Goal: Information Seeking & Learning: Learn about a topic

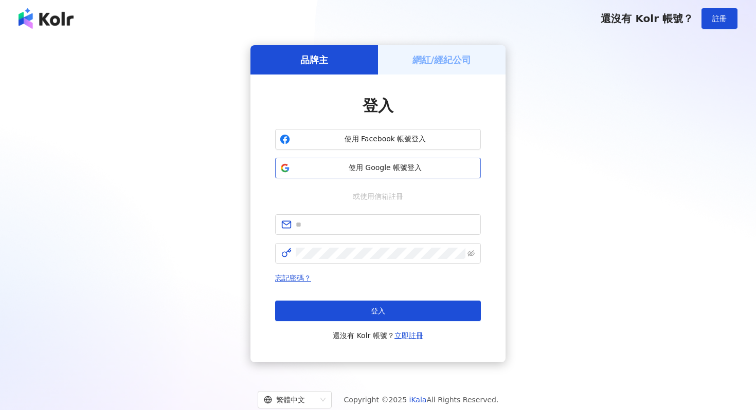
click at [356, 167] on span "使用 Google 帳號登入" at bounding box center [385, 168] width 182 height 10
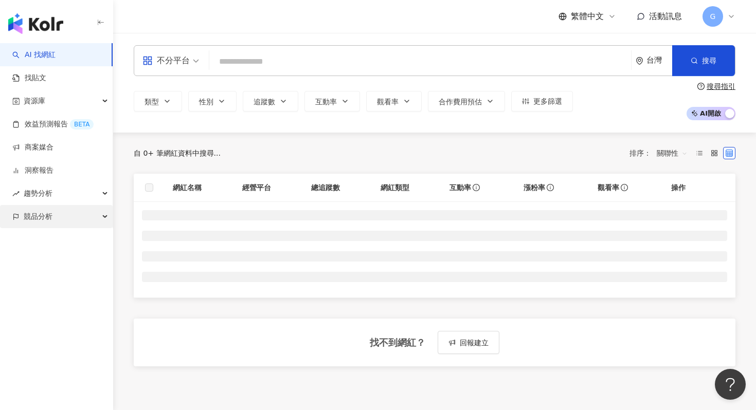
click at [76, 223] on div "競品分析" at bounding box center [56, 216] width 113 height 23
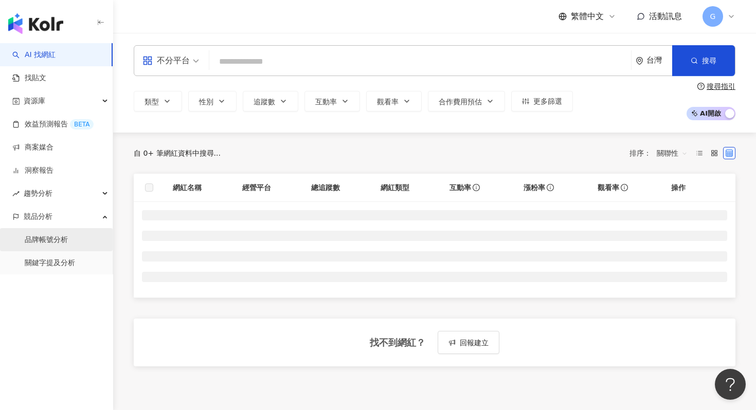
click at [68, 241] on link "品牌帳號分析" at bounding box center [46, 240] width 43 height 10
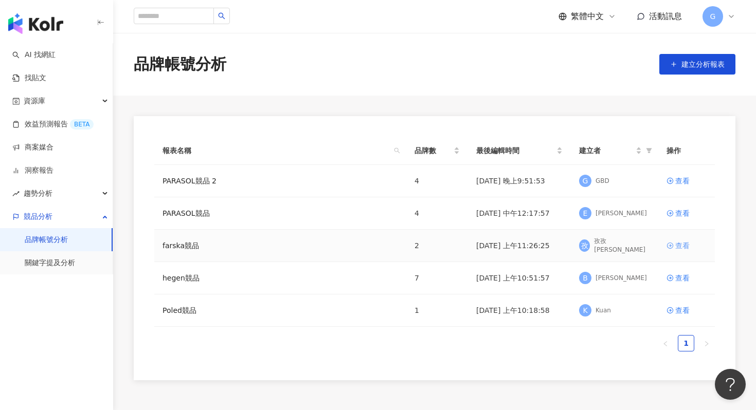
click at [676, 248] on div "查看" at bounding box center [682, 245] width 14 height 11
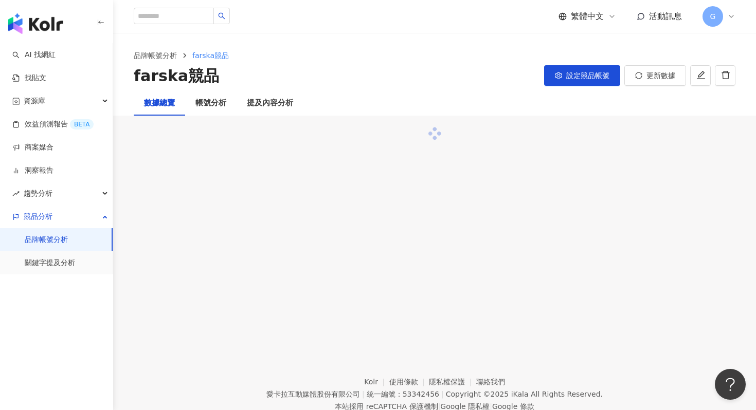
drag, startPoint x: 676, startPoint y: 248, endPoint x: 514, endPoint y: 246, distance: 162.0
click at [515, 248] on div "品牌帳號分析 farska競品 farska競品 設定競品帳號 更新數據 數據總覽 帳號分析 提及內容分析" at bounding box center [434, 181] width 643 height 296
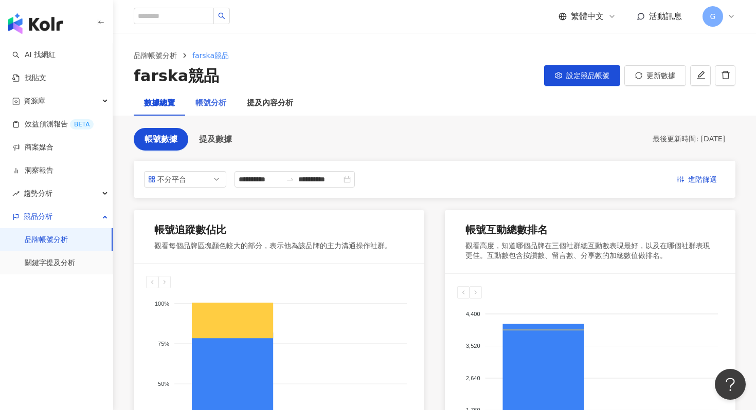
click at [194, 101] on div "帳號分析" at bounding box center [210, 103] width 51 height 25
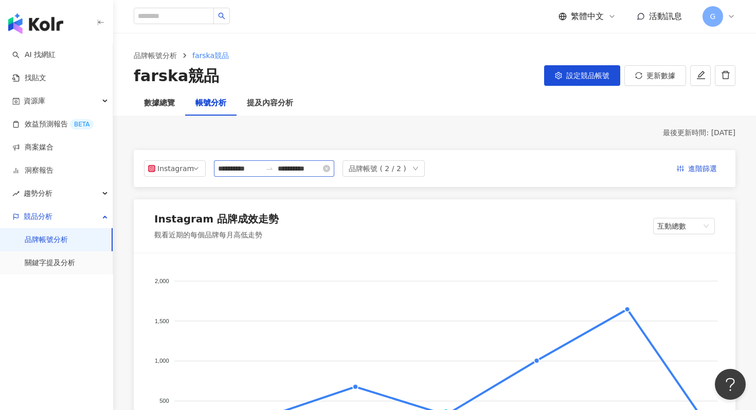
click at [330, 168] on icon "close-circle" at bounding box center [326, 168] width 7 height 7
click at [225, 168] on input at bounding box center [239, 168] width 43 height 11
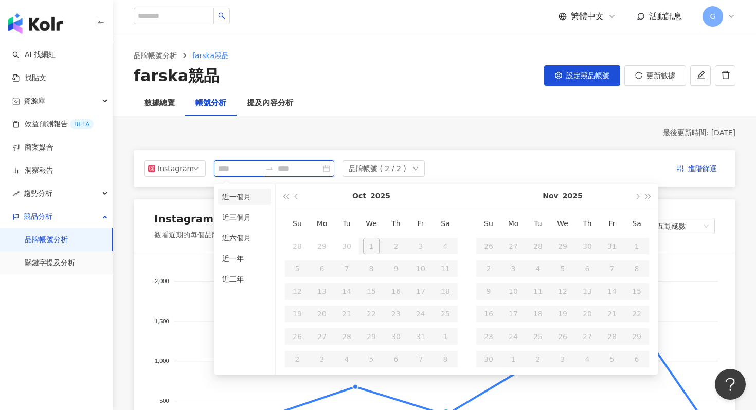
type input "**********"
click at [299, 197] on button "button" at bounding box center [296, 196] width 11 height 23
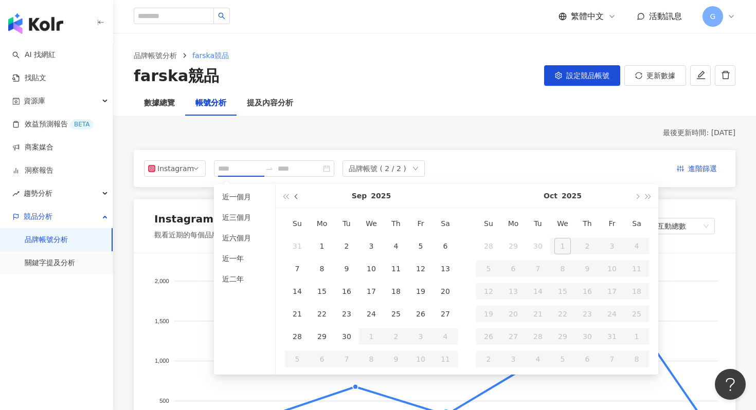
click at [299, 197] on button "button" at bounding box center [296, 196] width 11 height 23
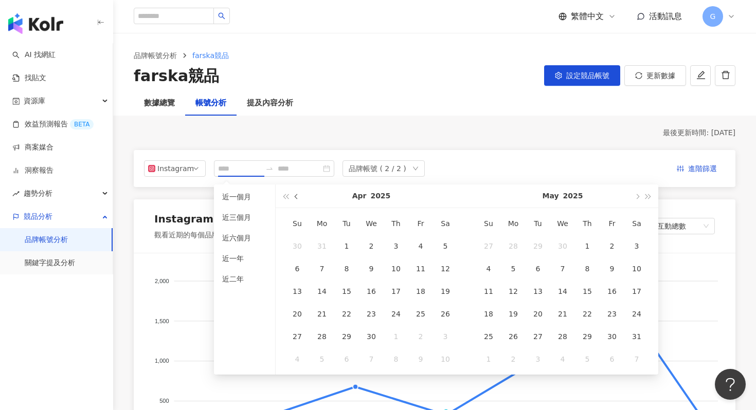
click at [299, 197] on button "button" at bounding box center [296, 196] width 11 height 23
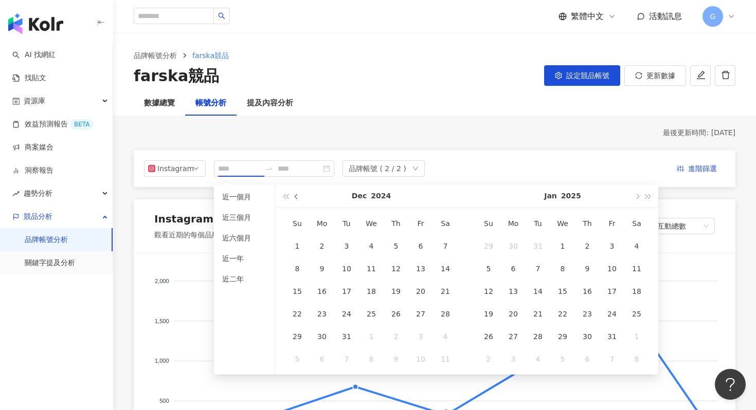
click at [299, 197] on button "button" at bounding box center [296, 196] width 11 height 23
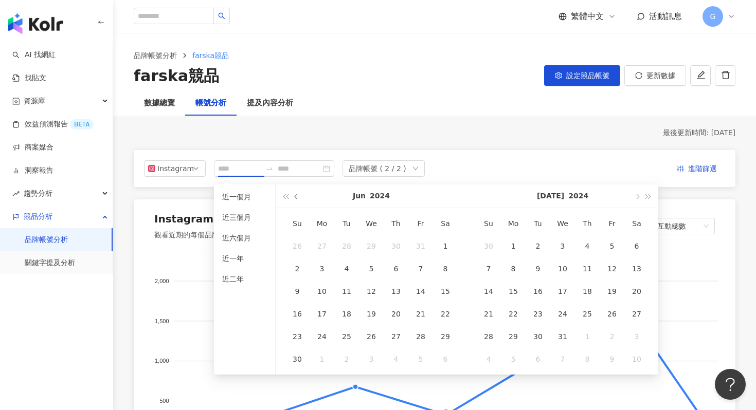
click at [299, 197] on button "button" at bounding box center [296, 196] width 11 height 23
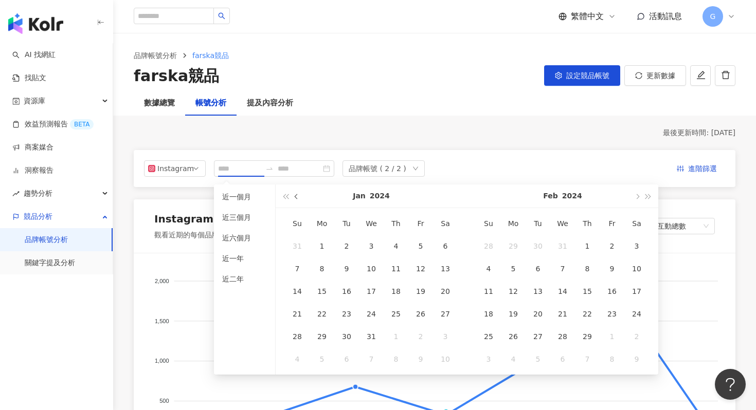
click at [299, 197] on button "button" at bounding box center [296, 196] width 11 height 23
click at [636, 195] on span "button" at bounding box center [636, 196] width 5 height 5
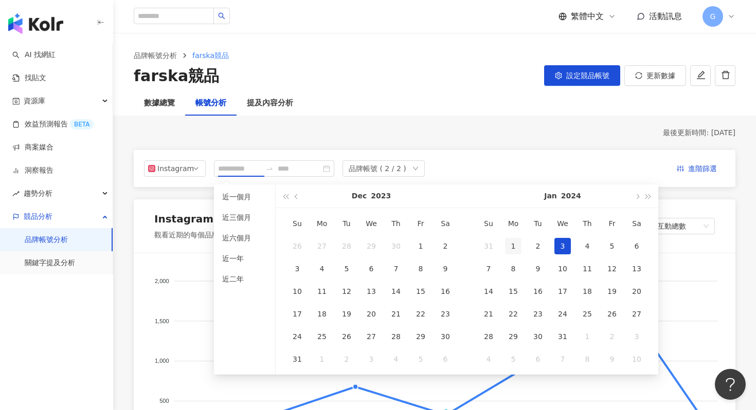
type input "**********"
click at [517, 246] on div "1" at bounding box center [513, 246] width 16 height 16
type input "**********"
click at [649, 199] on button "button" at bounding box center [648, 196] width 11 height 23
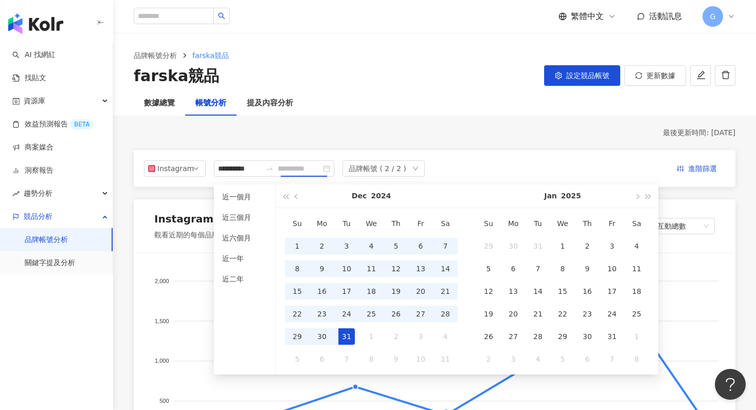
click at [349, 339] on div "31" at bounding box center [346, 337] width 16 height 16
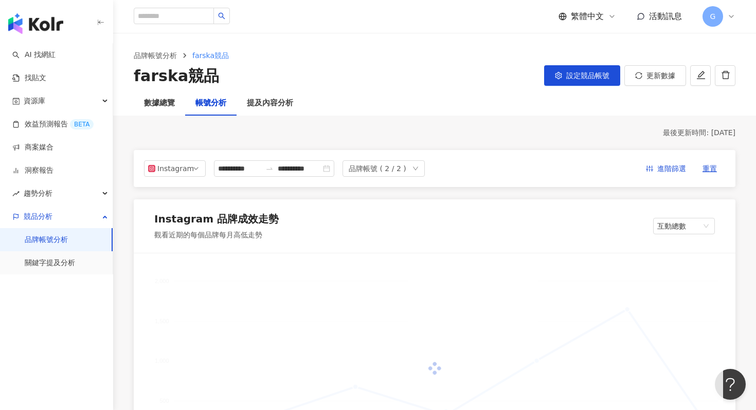
type input "**********"
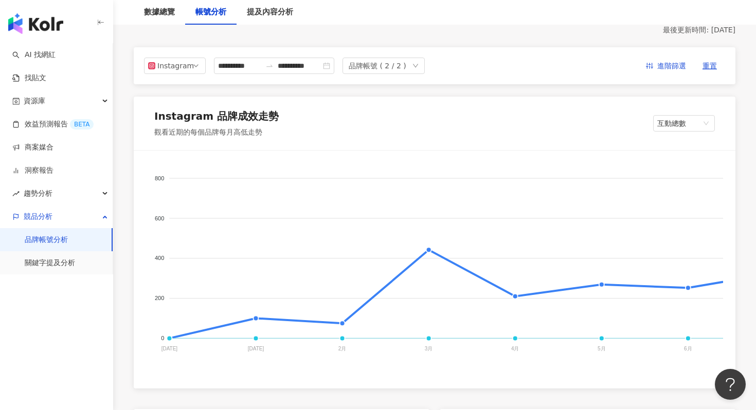
scroll to position [107, 0]
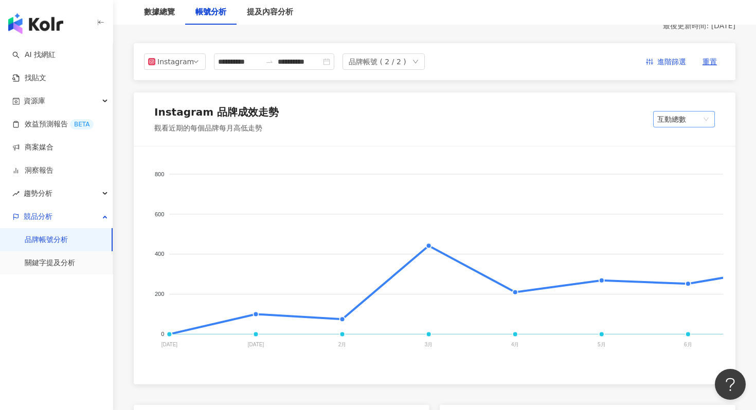
click at [685, 120] on span "互動總數" at bounding box center [683, 119] width 53 height 15
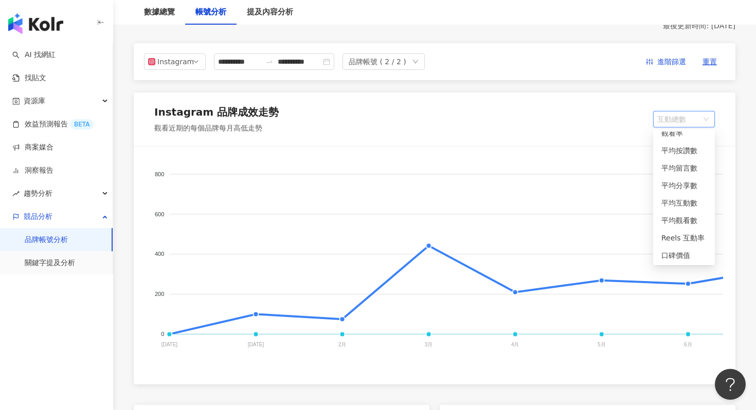
scroll to position [61, 0]
click at [682, 260] on div "口碑價值" at bounding box center [683, 254] width 45 height 11
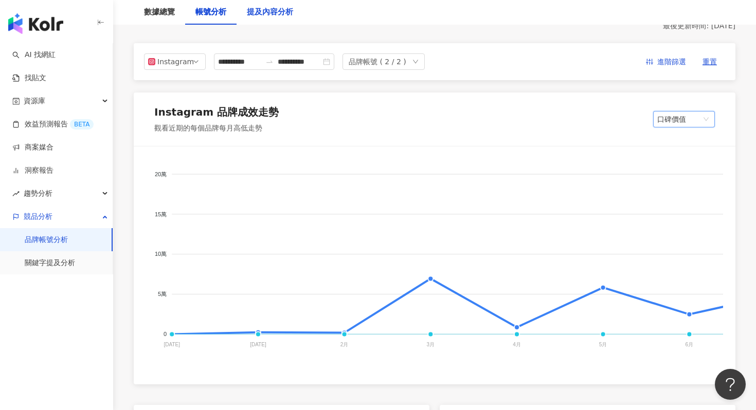
click at [266, 14] on div "提及內容分析" at bounding box center [270, 12] width 46 height 12
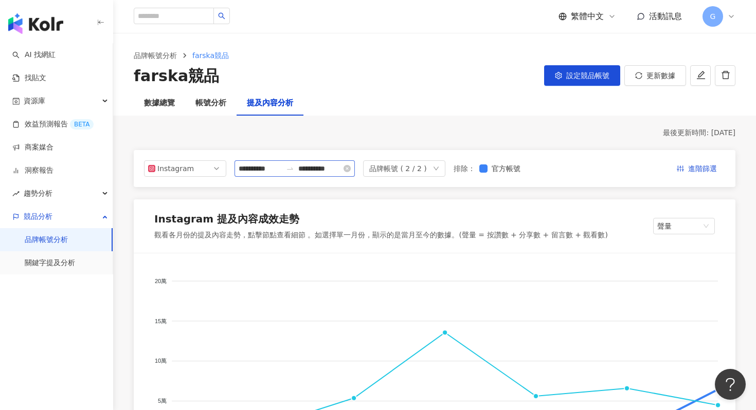
drag, startPoint x: 353, startPoint y: 170, endPoint x: 338, endPoint y: 170, distance: 14.4
click at [351, 170] on icon "close-circle" at bounding box center [346, 168] width 7 height 7
click at [253, 163] on input at bounding box center [260, 168] width 43 height 11
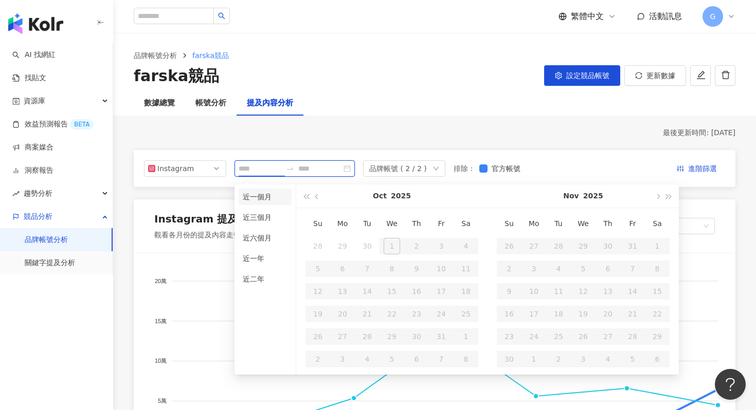
type input "**********"
click at [307, 197] on span "button" at bounding box center [305, 196] width 5 height 5
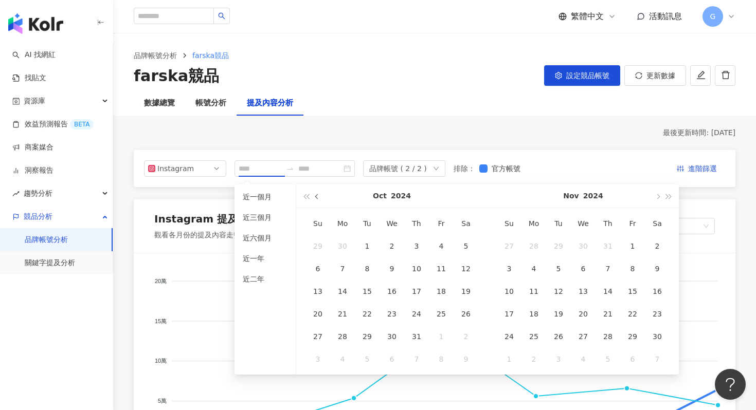
click at [319, 197] on span "button" at bounding box center [317, 196] width 5 height 5
click at [318, 197] on span "button" at bounding box center [317, 196] width 5 height 5
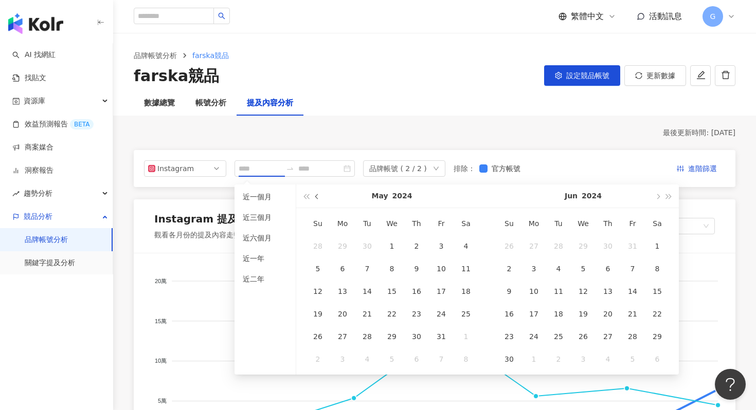
click at [317, 197] on span "button" at bounding box center [317, 196] width 5 height 5
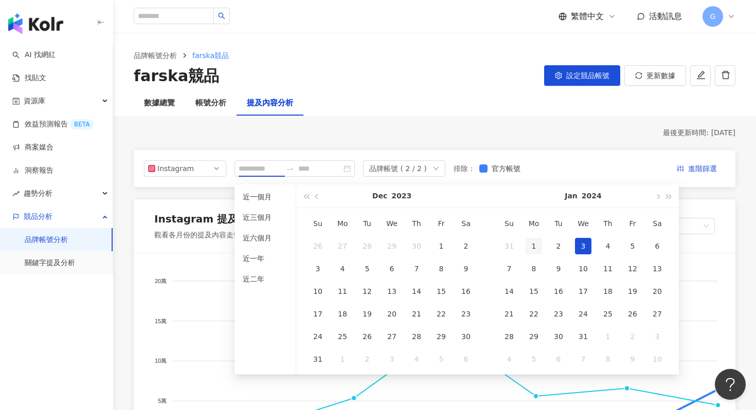
type input "**********"
click at [538, 250] on div "1" at bounding box center [533, 246] width 16 height 16
type input "**********"
click at [658, 200] on button "button" at bounding box center [656, 196] width 11 height 23
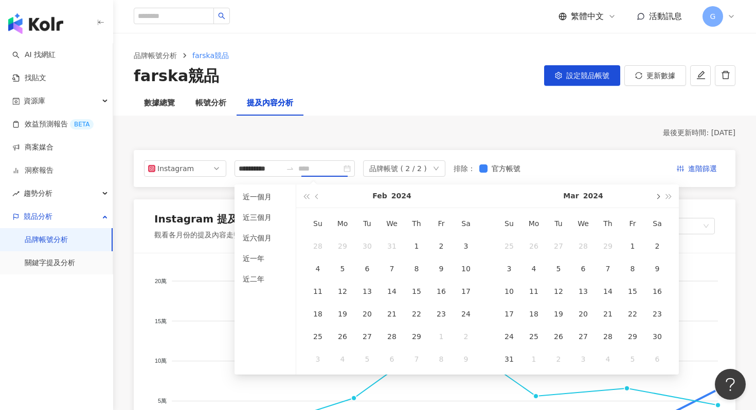
click at [658, 200] on button "button" at bounding box center [656, 196] width 11 height 23
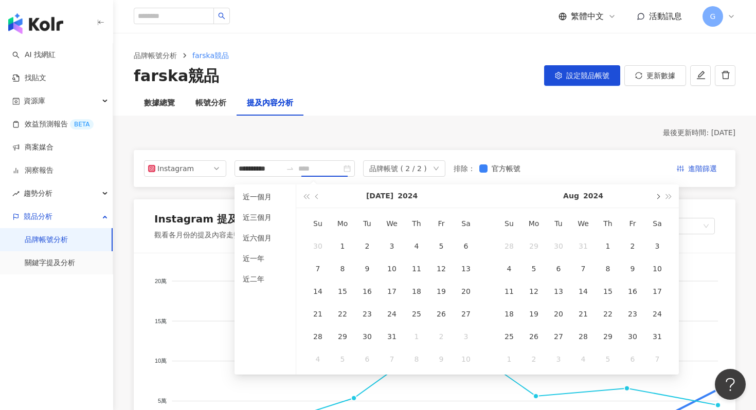
click at [658, 200] on button "button" at bounding box center [656, 196] width 11 height 23
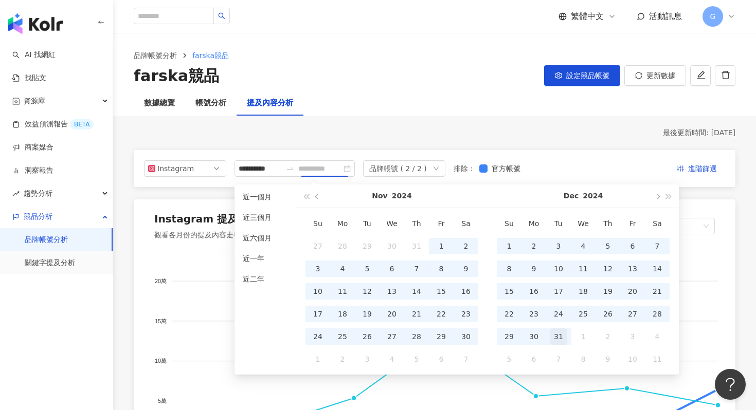
type input "**********"
click at [561, 339] on div "31" at bounding box center [558, 337] width 16 height 16
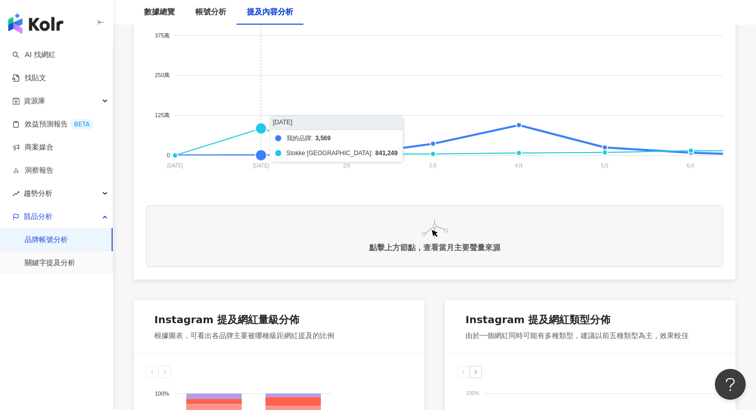
click at [260, 155] on foreignobject "我的品牌 Stokke [GEOGRAPHIC_DATA]" at bounding box center [681, 83] width 1071 height 206
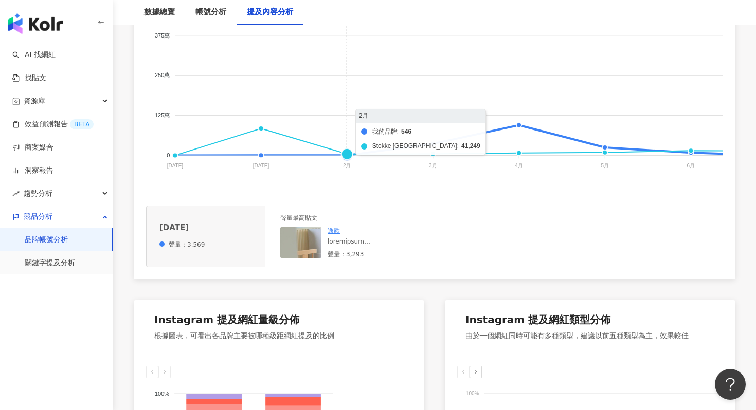
click at [369, 132] on foreignobject "我的品牌 Stokke [GEOGRAPHIC_DATA]" at bounding box center [681, 83] width 1071 height 206
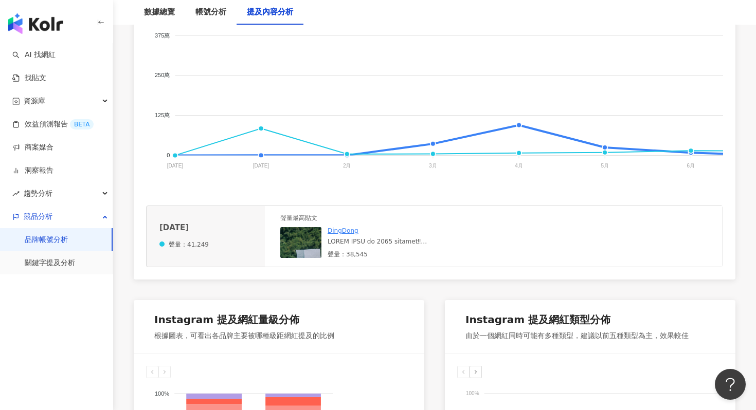
click at [346, 158] on foreignobject "我的品牌 Stokke [GEOGRAPHIC_DATA]" at bounding box center [681, 83] width 1071 height 206
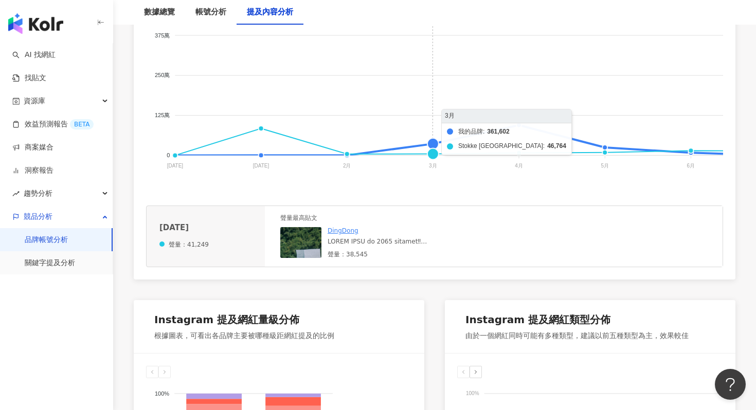
click at [431, 142] on foreignobject "我的品牌 Stokke [GEOGRAPHIC_DATA]" at bounding box center [681, 83] width 1071 height 206
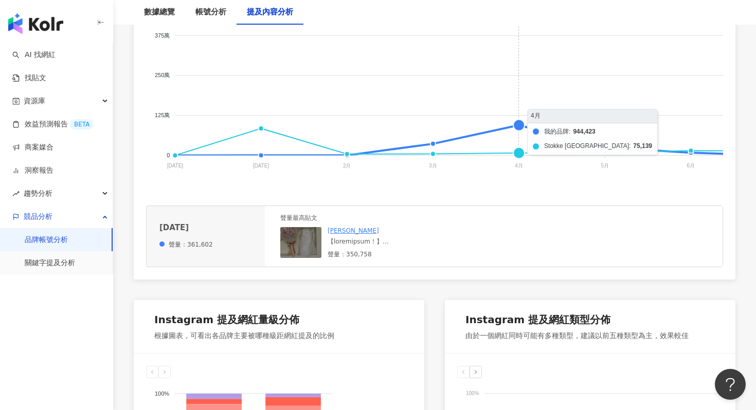
click at [520, 128] on foreignobject "我的品牌 Stokke [GEOGRAPHIC_DATA]" at bounding box center [681, 83] width 1071 height 206
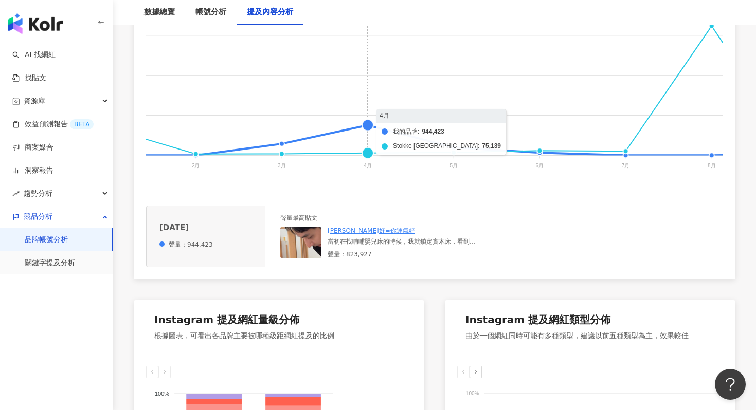
scroll to position [0, 187]
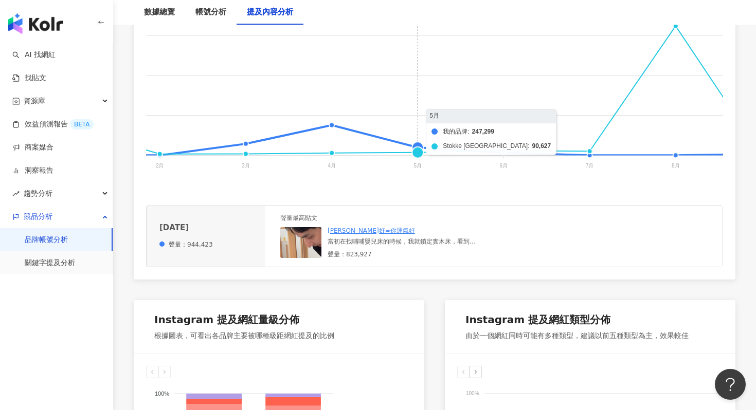
click at [417, 140] on foreignobject "我的品牌 Stokke [GEOGRAPHIC_DATA]" at bounding box center [494, 83] width 1071 height 206
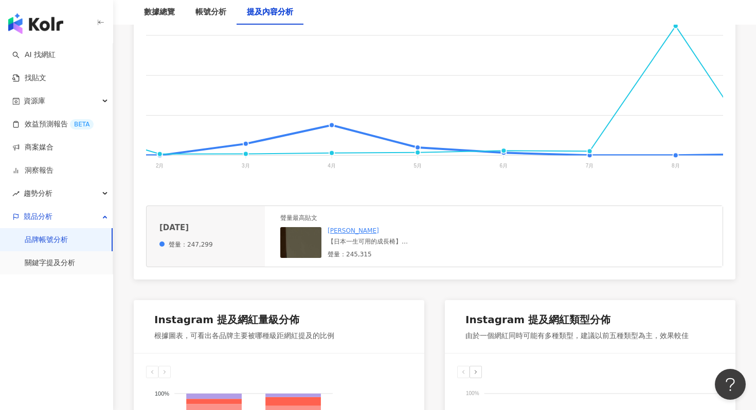
click at [503, 157] on line at bounding box center [503, 156] width 0 height 3
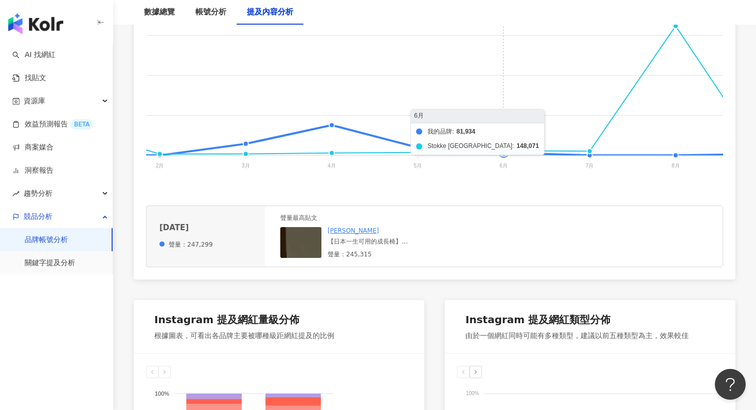
click at [503, 154] on foreignobject "我的品牌 Stokke [GEOGRAPHIC_DATA]" at bounding box center [494, 83] width 1071 height 206
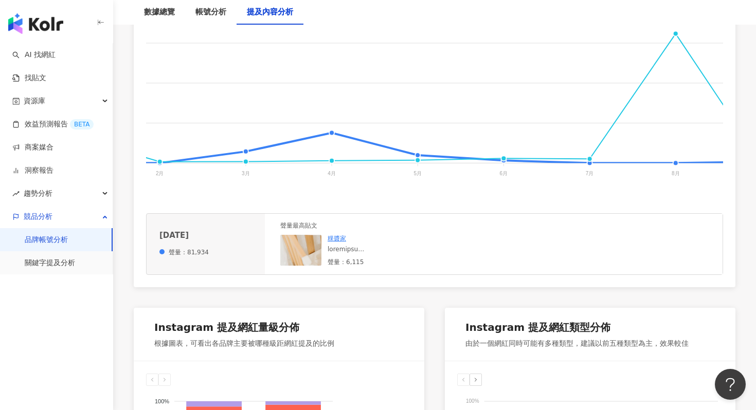
scroll to position [279, 0]
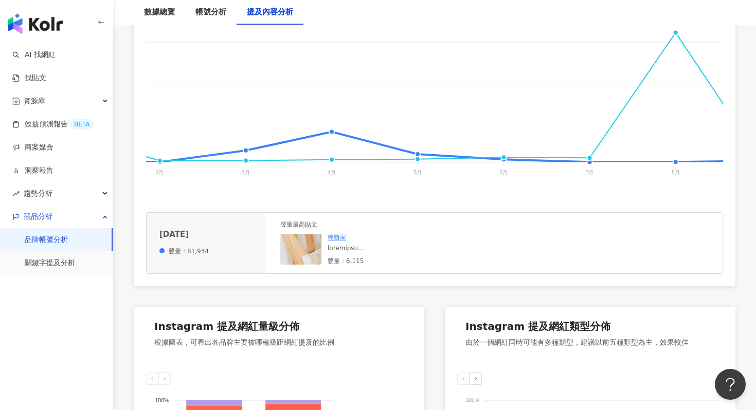
click at [590, 163] on foreignobject "我的品牌 Stokke [GEOGRAPHIC_DATA]" at bounding box center [494, 90] width 1071 height 206
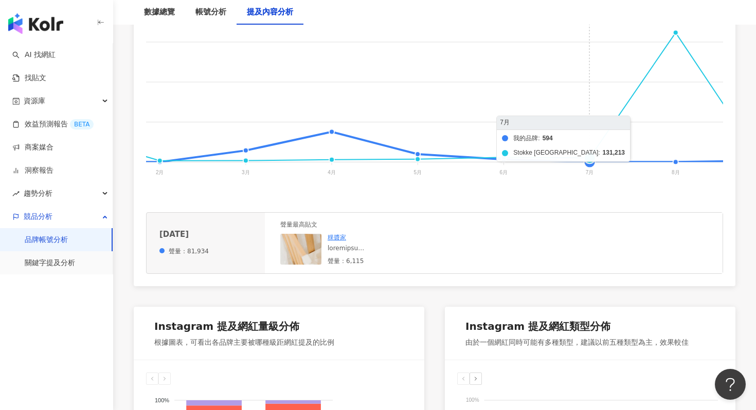
click at [589, 161] on foreignobject "我的品牌 Stokke [GEOGRAPHIC_DATA]" at bounding box center [494, 90] width 1071 height 206
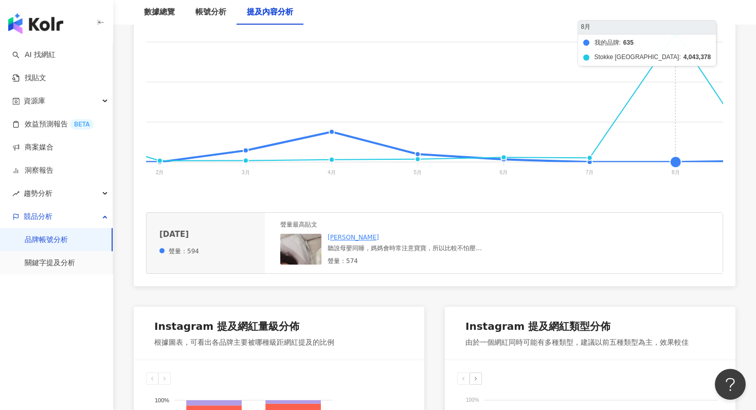
click at [676, 154] on foreignobject "我的品牌 Stokke [GEOGRAPHIC_DATA]" at bounding box center [494, 90] width 1071 height 206
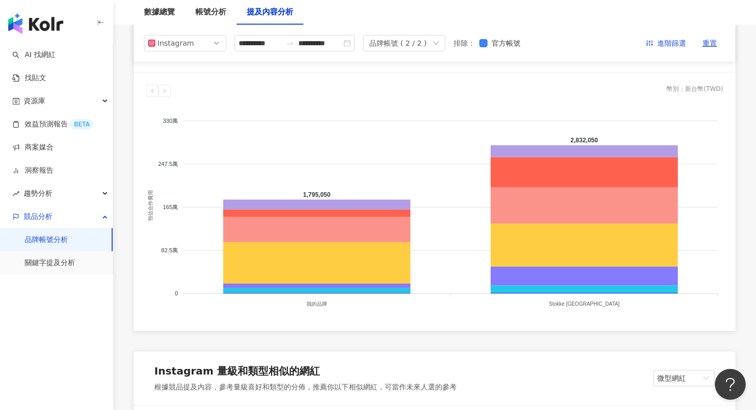
scroll to position [891, 0]
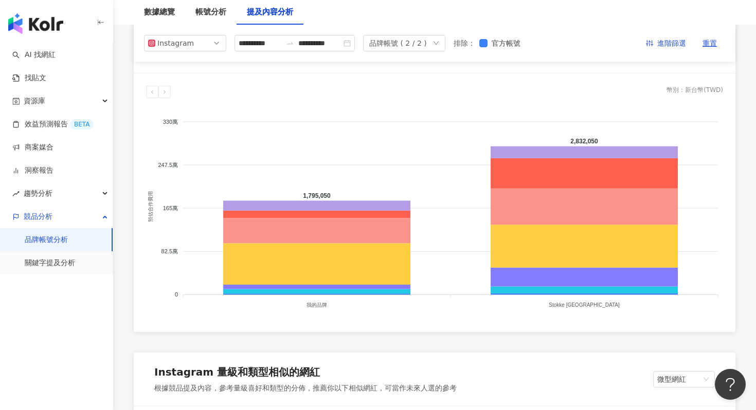
click at [439, 41] on icon "down" at bounding box center [436, 43] width 6 height 6
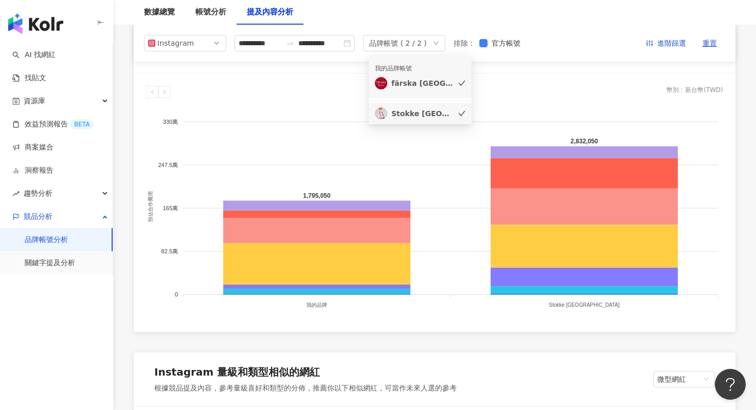
click at [403, 116] on div "Stokke [GEOGRAPHIC_DATA]" at bounding box center [422, 113] width 62 height 11
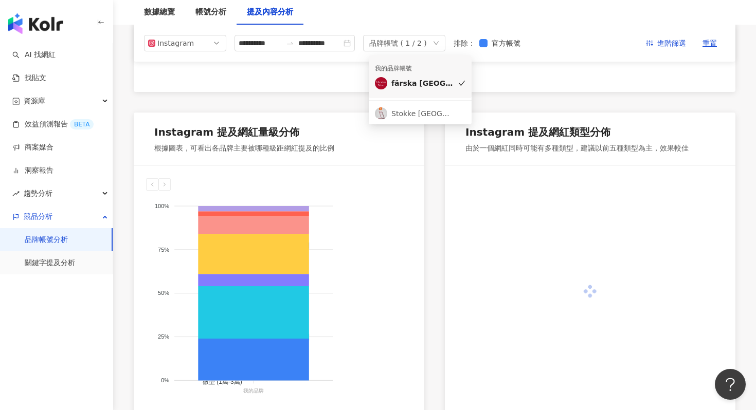
scroll to position [216, 0]
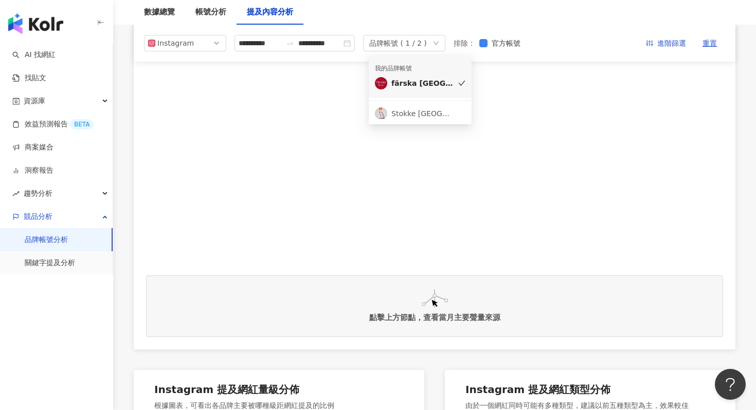
click at [445, 41] on div "品牌帳號 ( 1 / 2 )" at bounding box center [404, 43] width 82 height 16
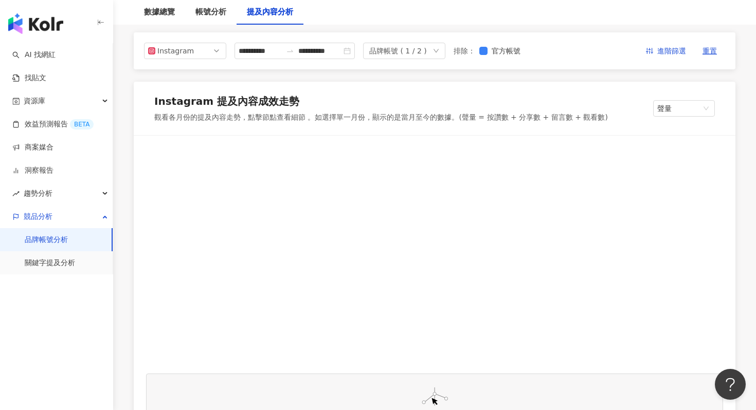
scroll to position [117, 0]
click at [437, 49] on div "品牌帳號 ( 1 / 2 )" at bounding box center [404, 52] width 82 height 16
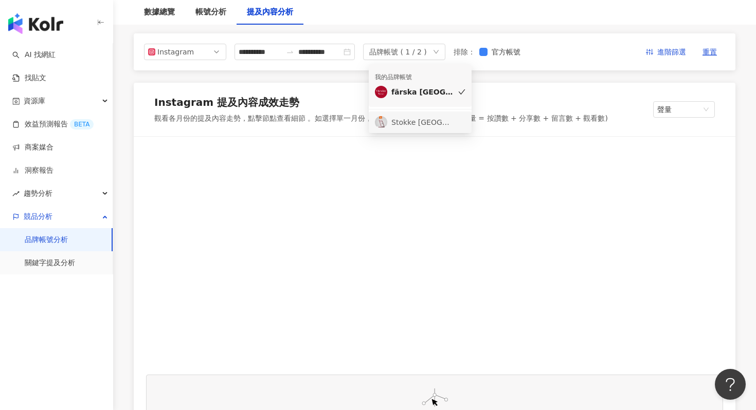
click at [423, 119] on div "Stokke [GEOGRAPHIC_DATA]" at bounding box center [422, 122] width 62 height 11
click at [437, 47] on div "品牌帳號 ( 2 / 2 )" at bounding box center [404, 52] width 82 height 16
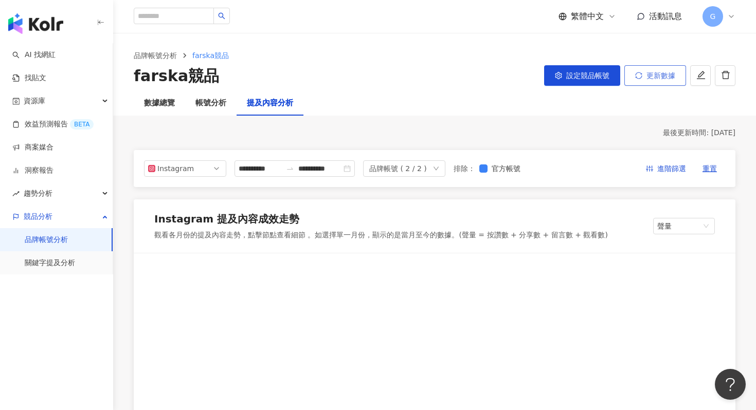
click at [641, 79] on icon "sync" at bounding box center [638, 75] width 7 height 7
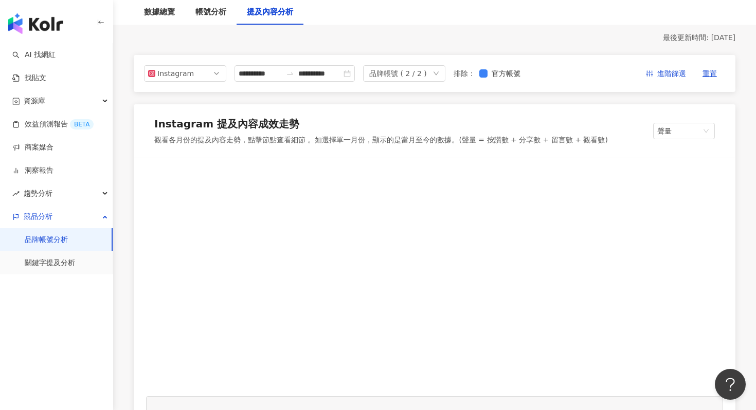
scroll to position [134, 0]
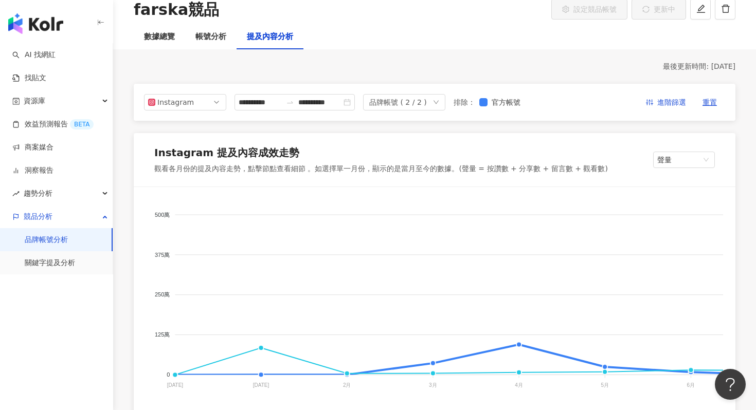
scroll to position [98, 0]
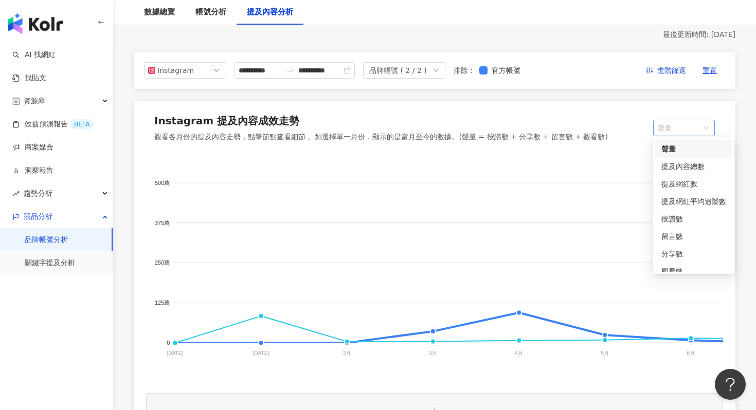
click at [681, 126] on span "聲量" at bounding box center [683, 127] width 53 height 15
